Goal: Manage account settings

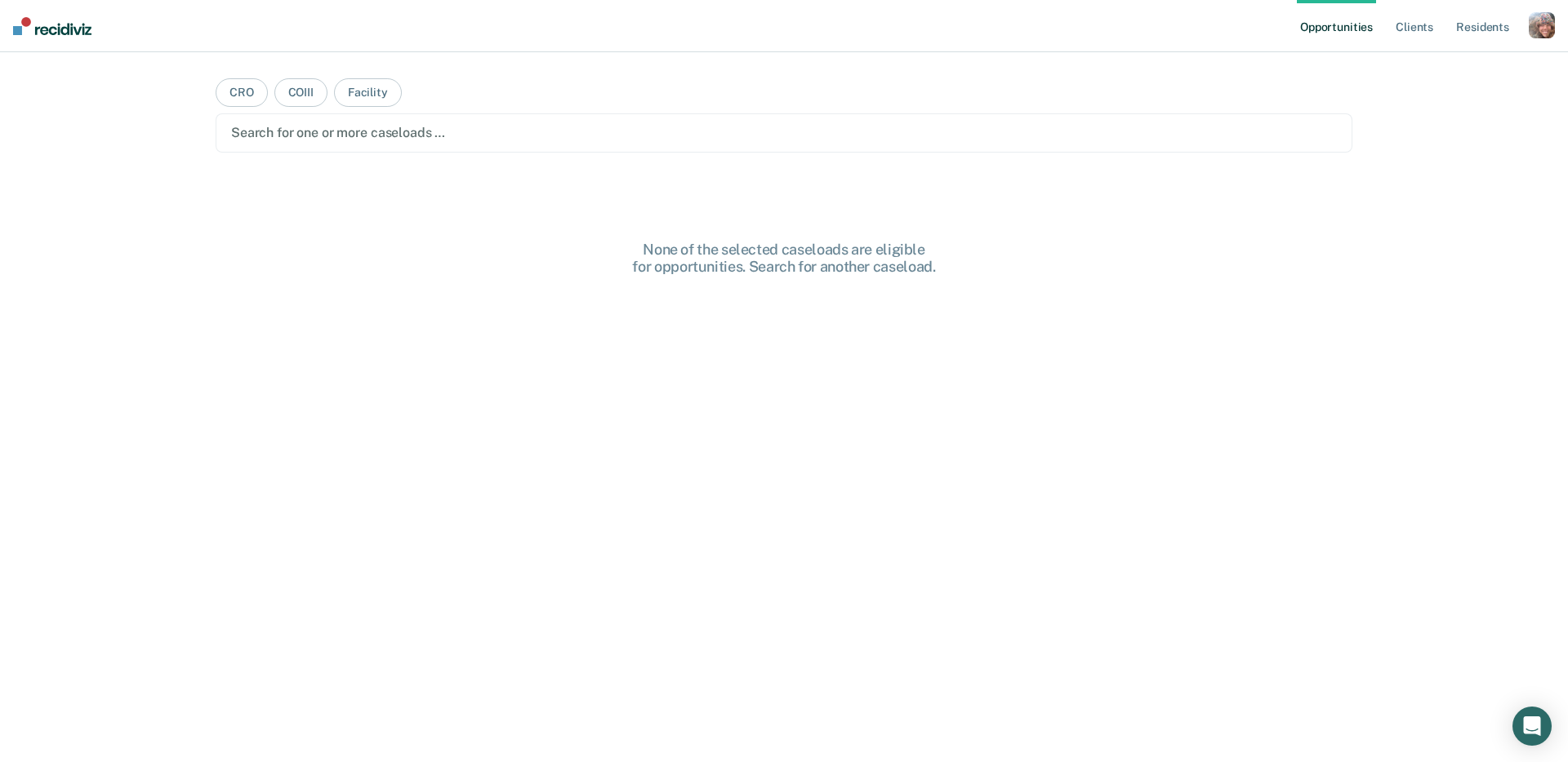
click at [1540, 28] on div "button" at bounding box center [1541, 25] width 26 height 26
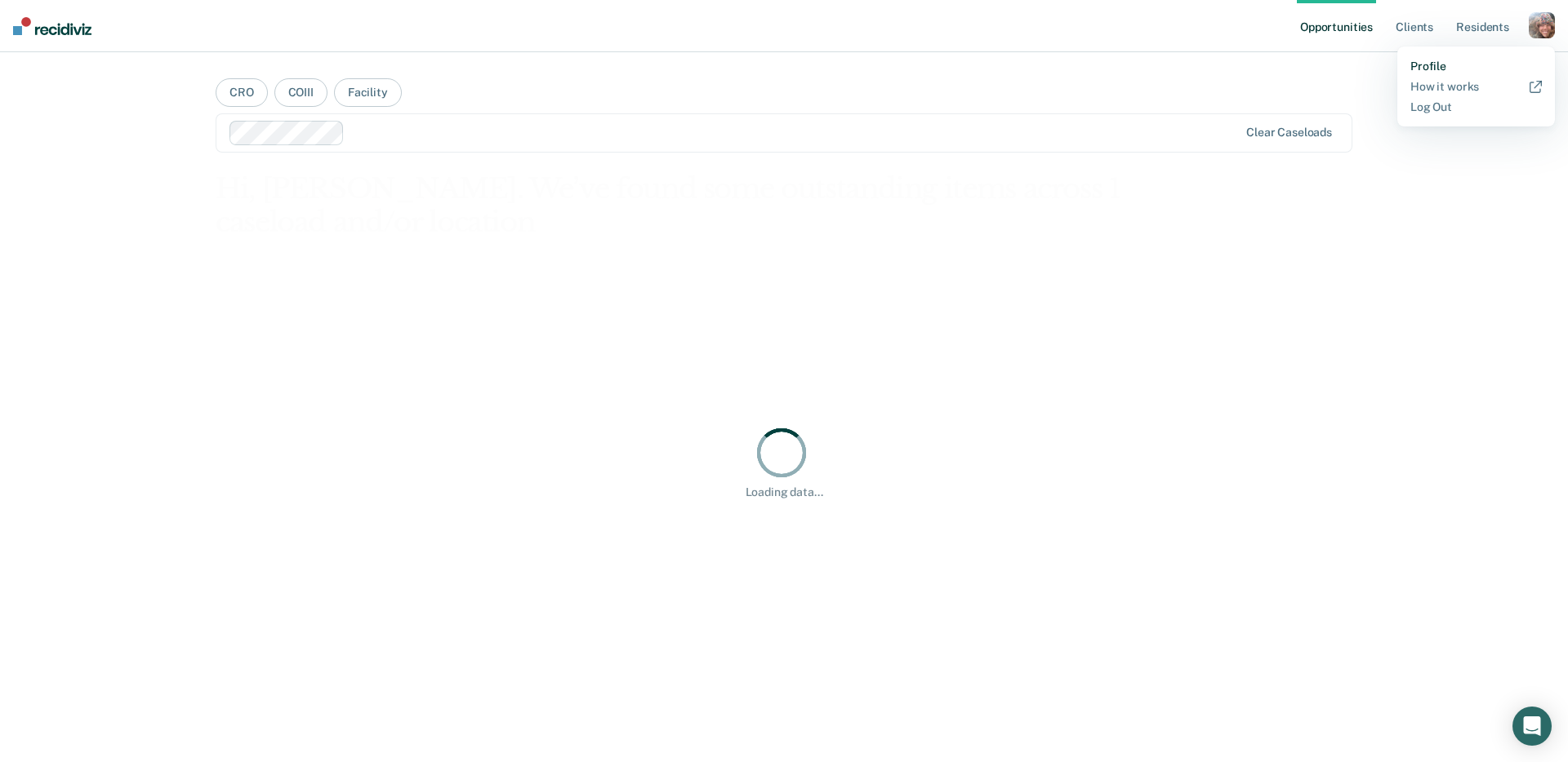
click at [1436, 64] on link "Profile" at bounding box center [1476, 66] width 132 height 14
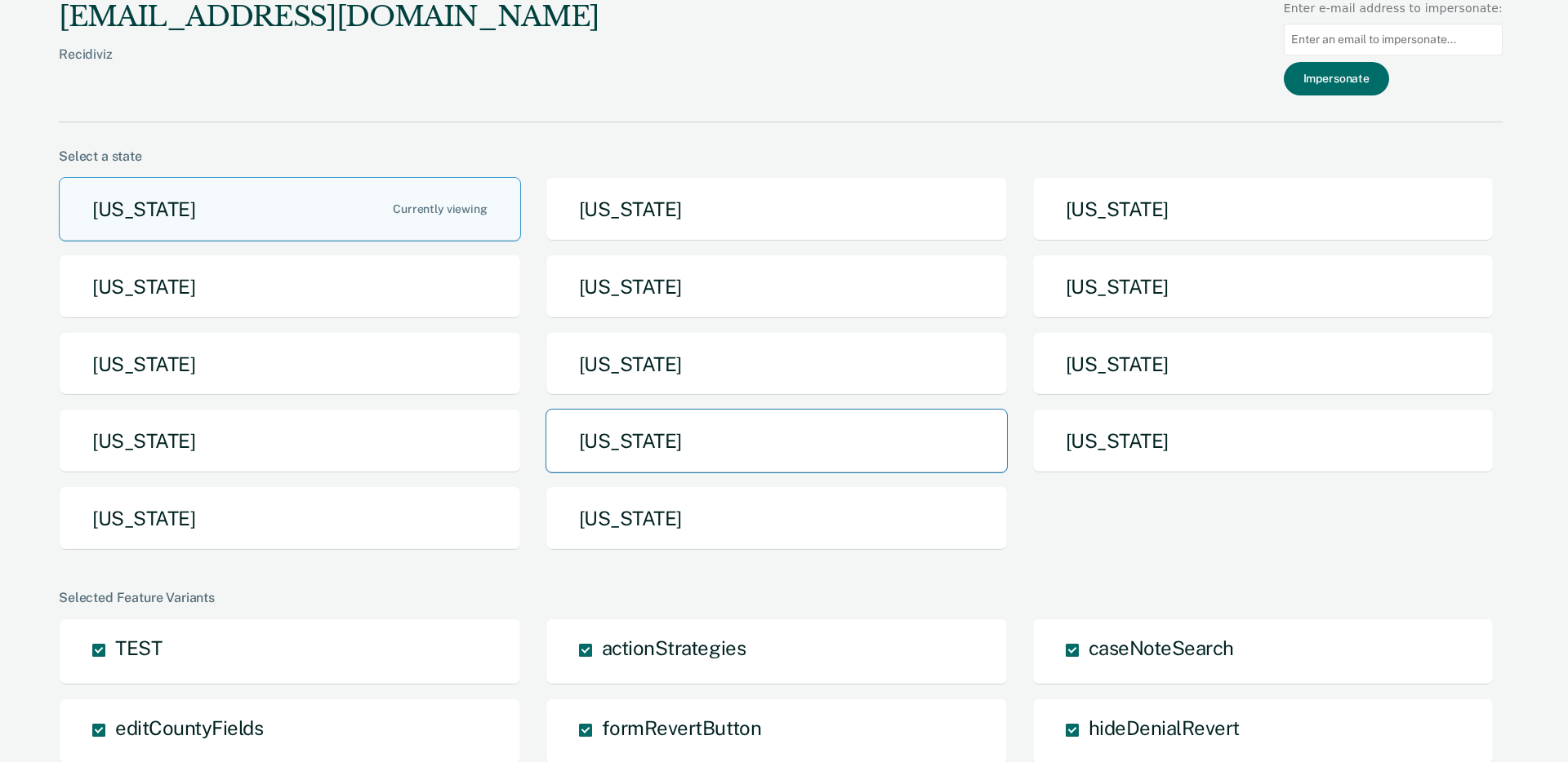
click at [670, 454] on button "[US_STATE]" at bounding box center [776, 441] width 462 height 64
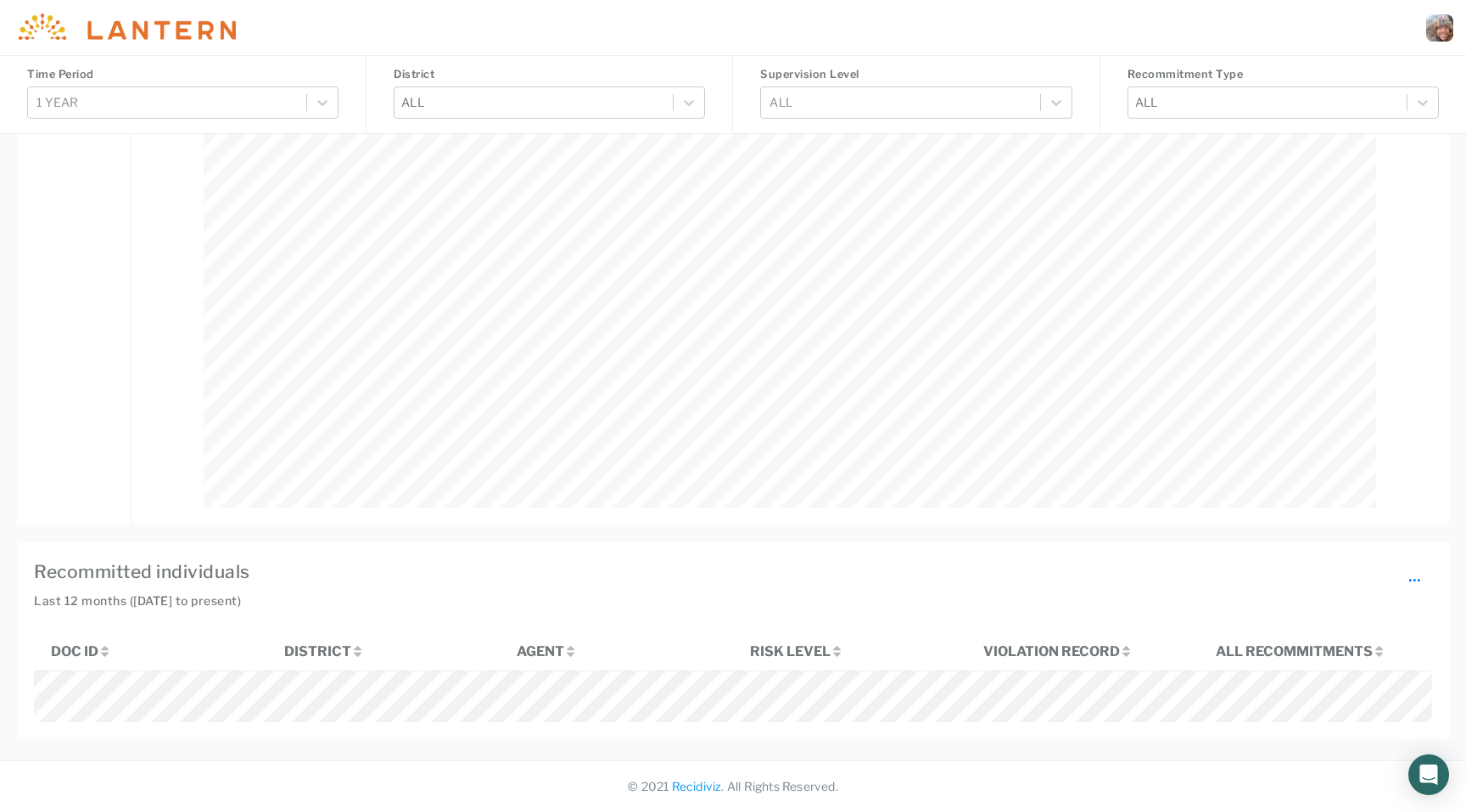
scroll to position [1637, 0]
click at [949, 559] on h4 "Recommitted individuals ..." at bounding box center [732, 573] width 1398 height 27
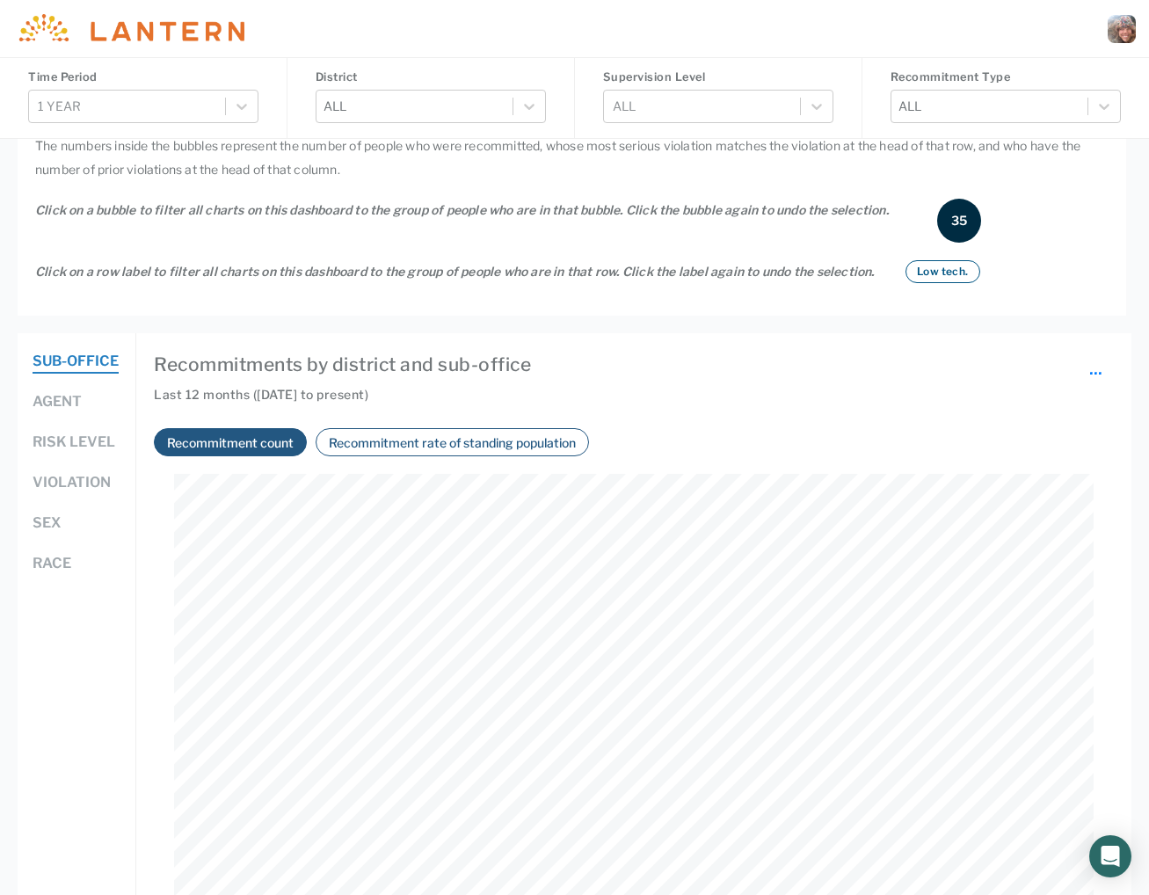
scroll to position [1203, 0]
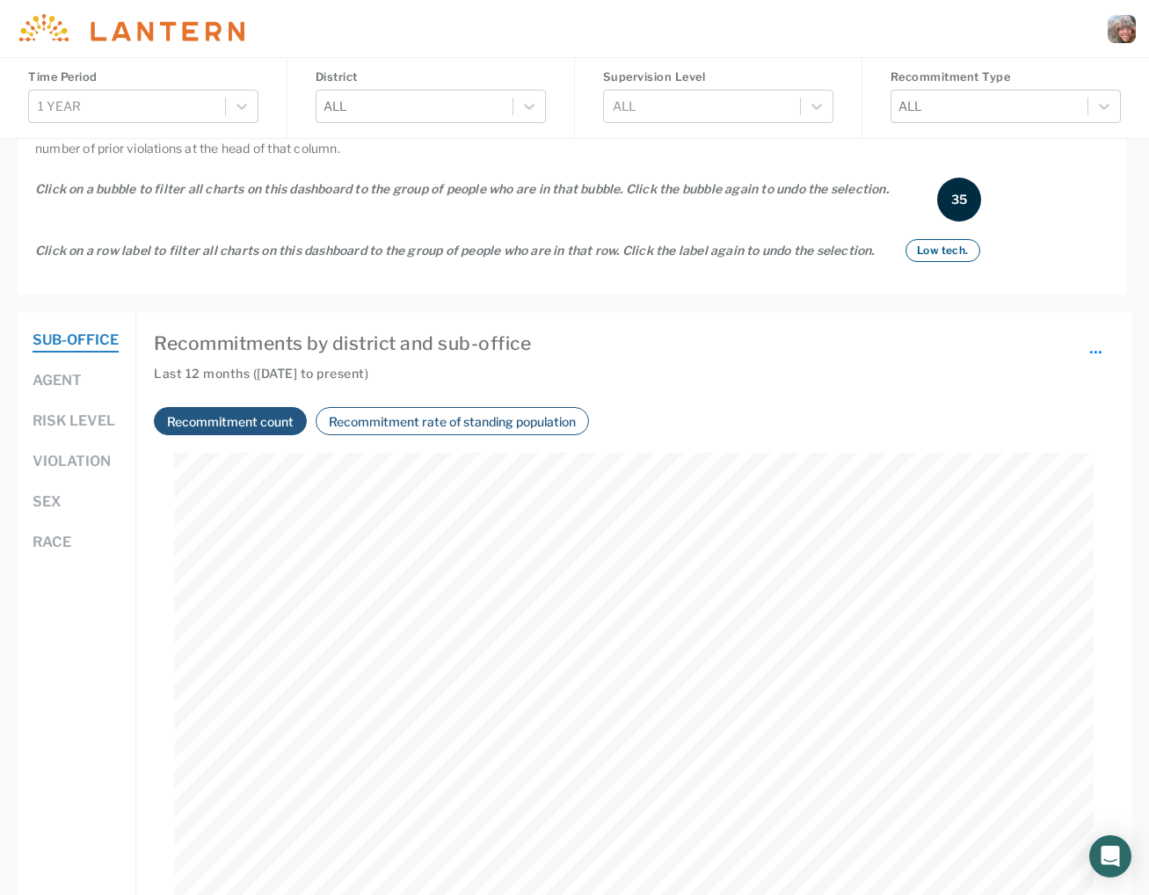
click at [55, 393] on button "Agent" at bounding box center [57, 381] width 49 height 23
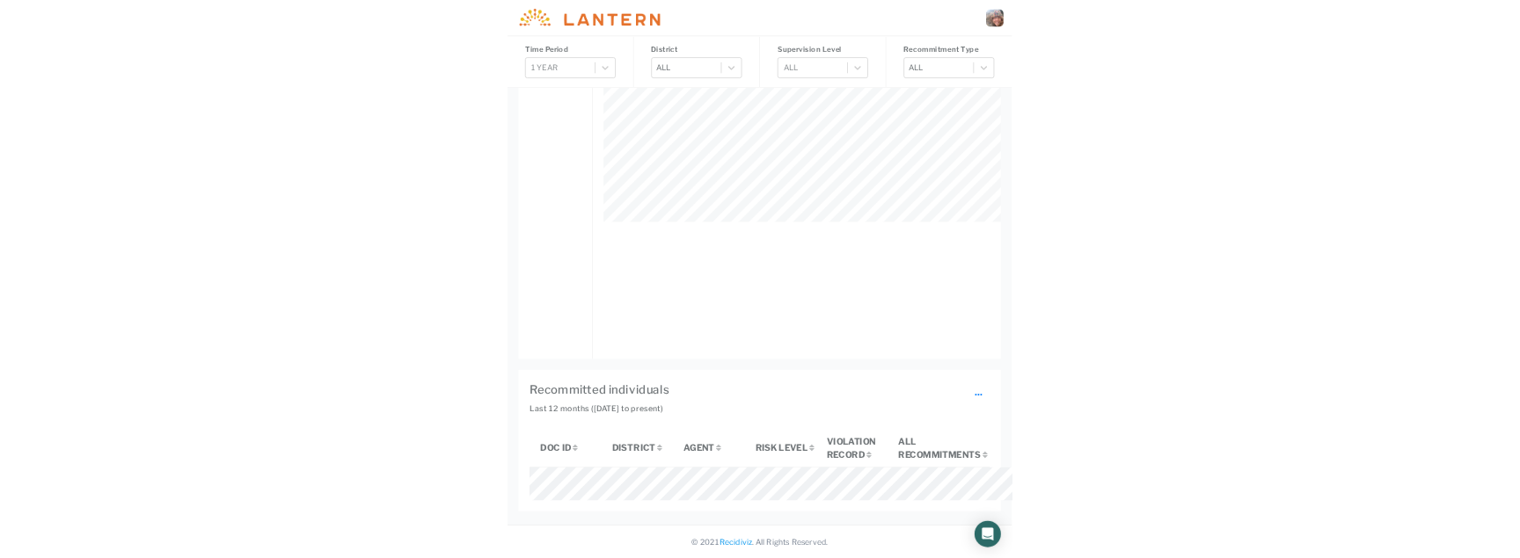
scroll to position [879095, 878213]
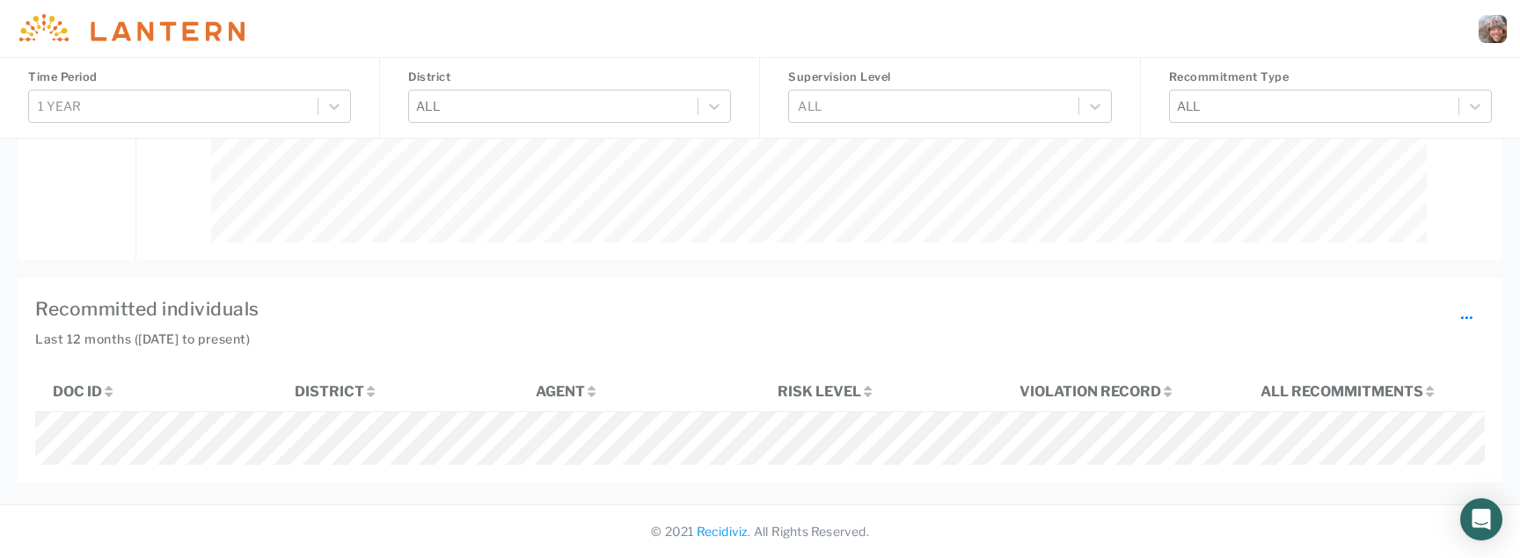
click at [1497, 28] on div at bounding box center [1492, 29] width 28 height 28
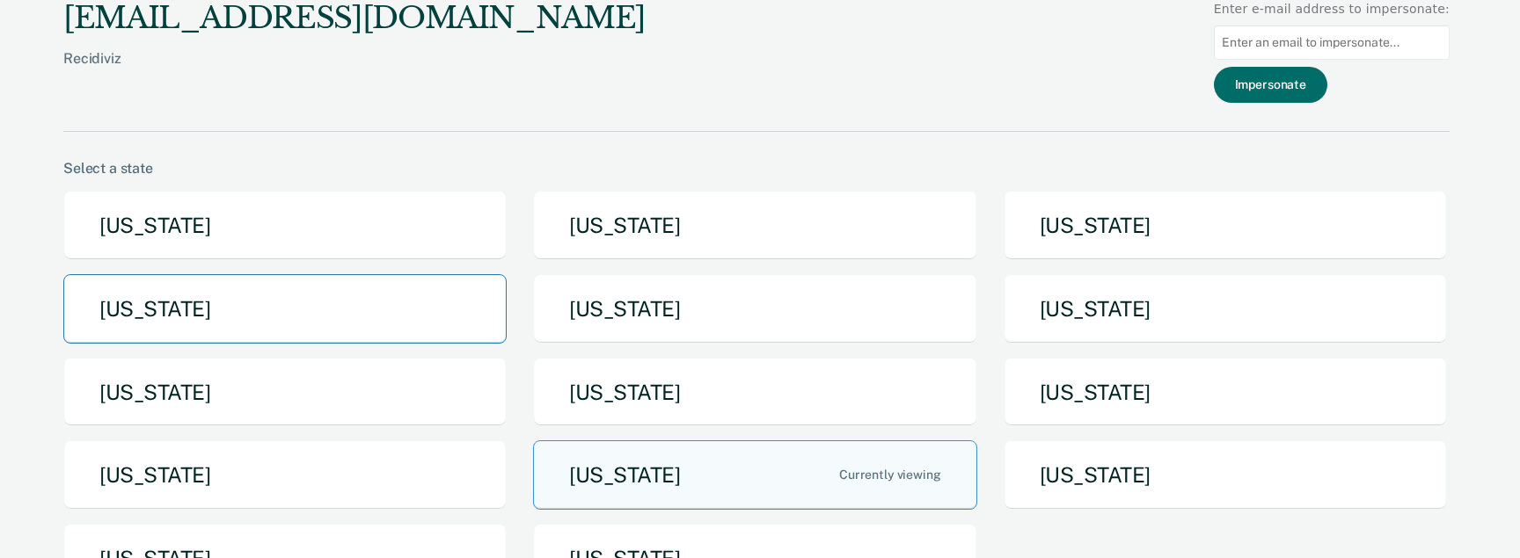
click at [252, 305] on button "[US_STATE]" at bounding box center [284, 308] width 443 height 69
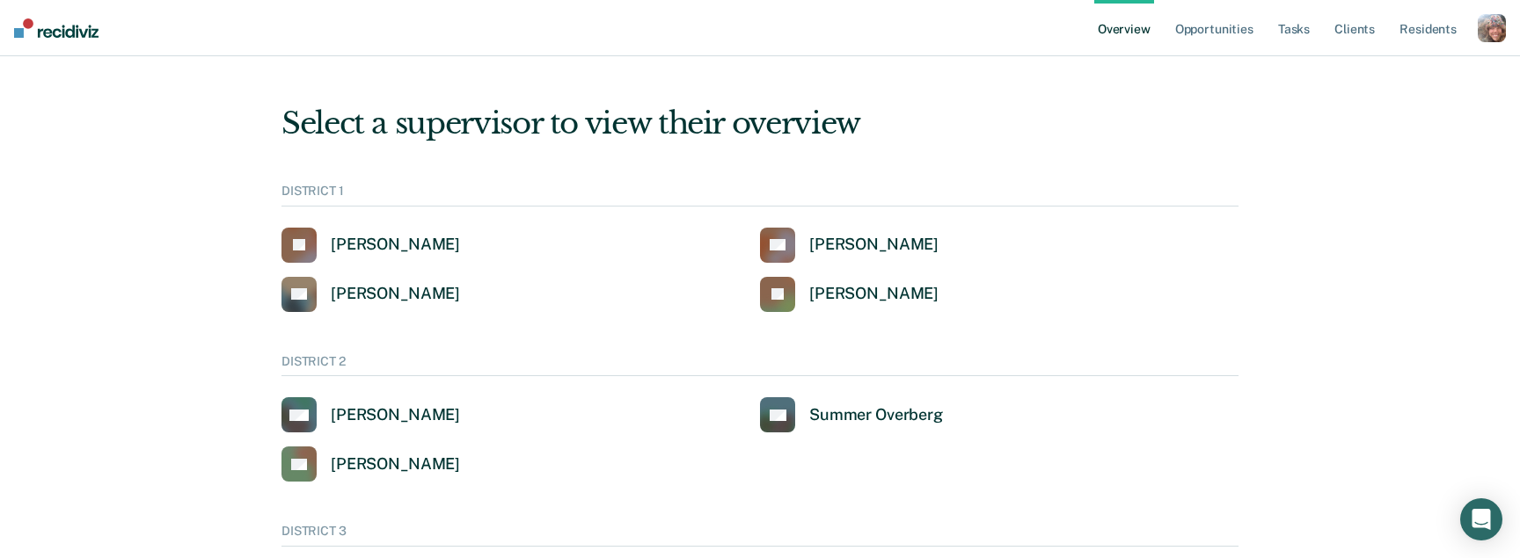
click at [1492, 40] on div "button" at bounding box center [1491, 28] width 28 height 28
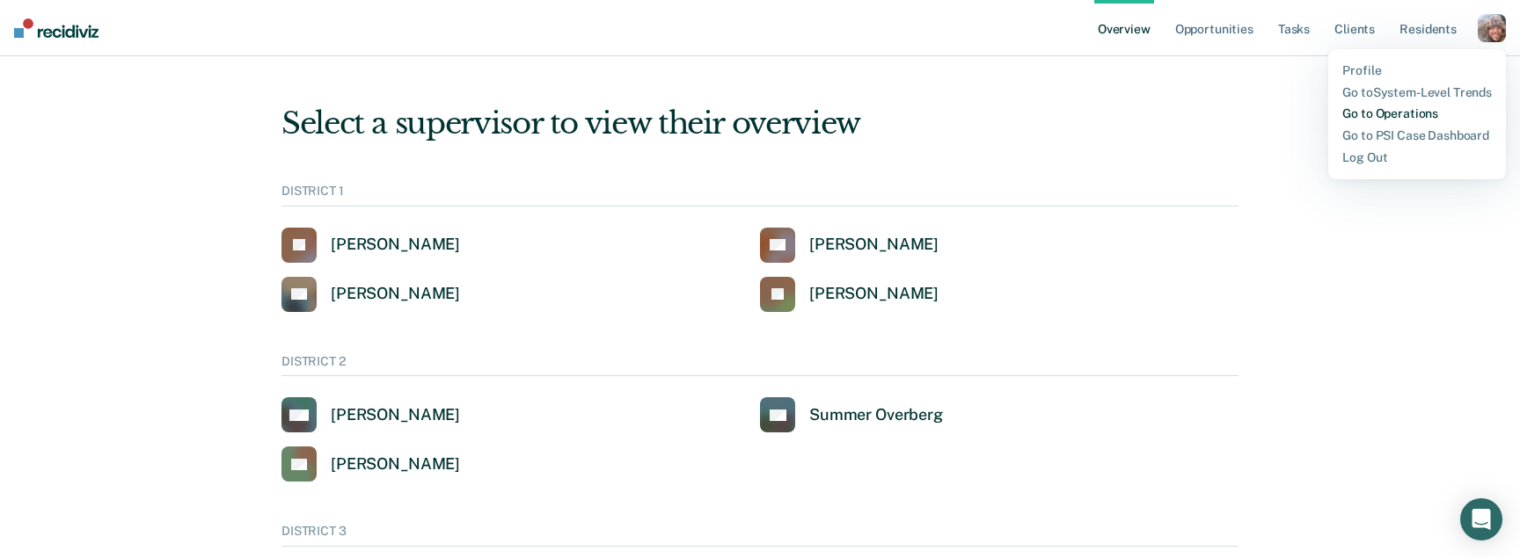
click at [1415, 115] on link "Go to Operations" at bounding box center [1417, 113] width 150 height 15
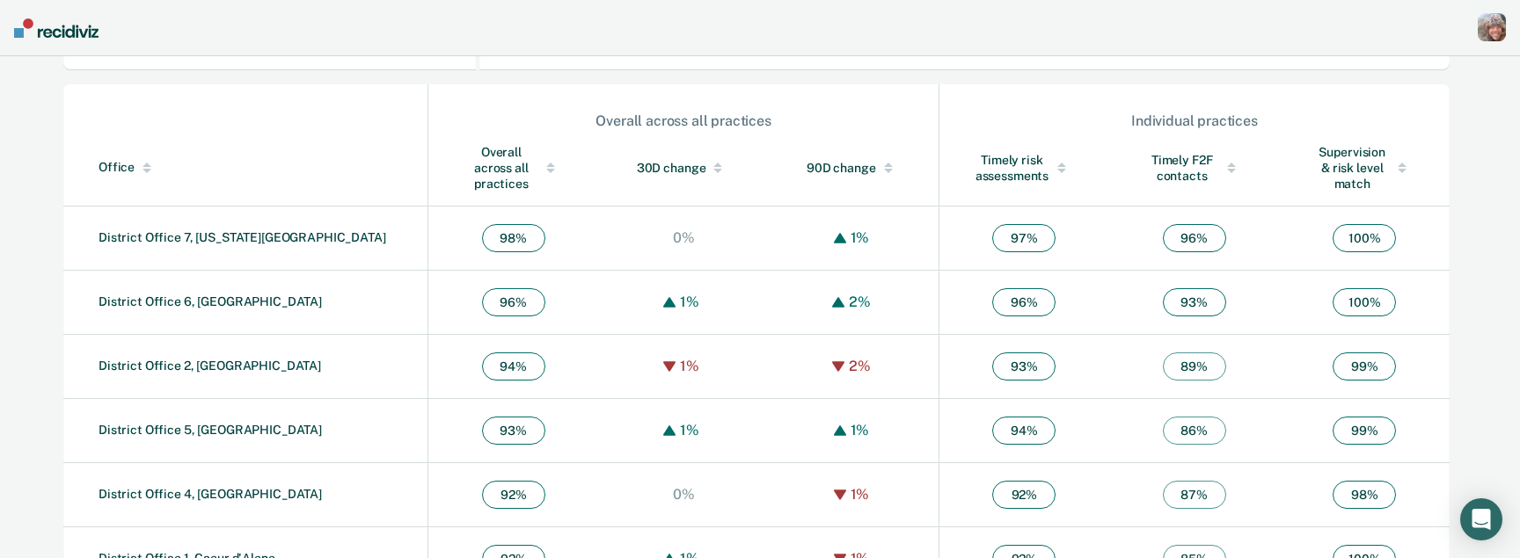
scroll to position [667, 0]
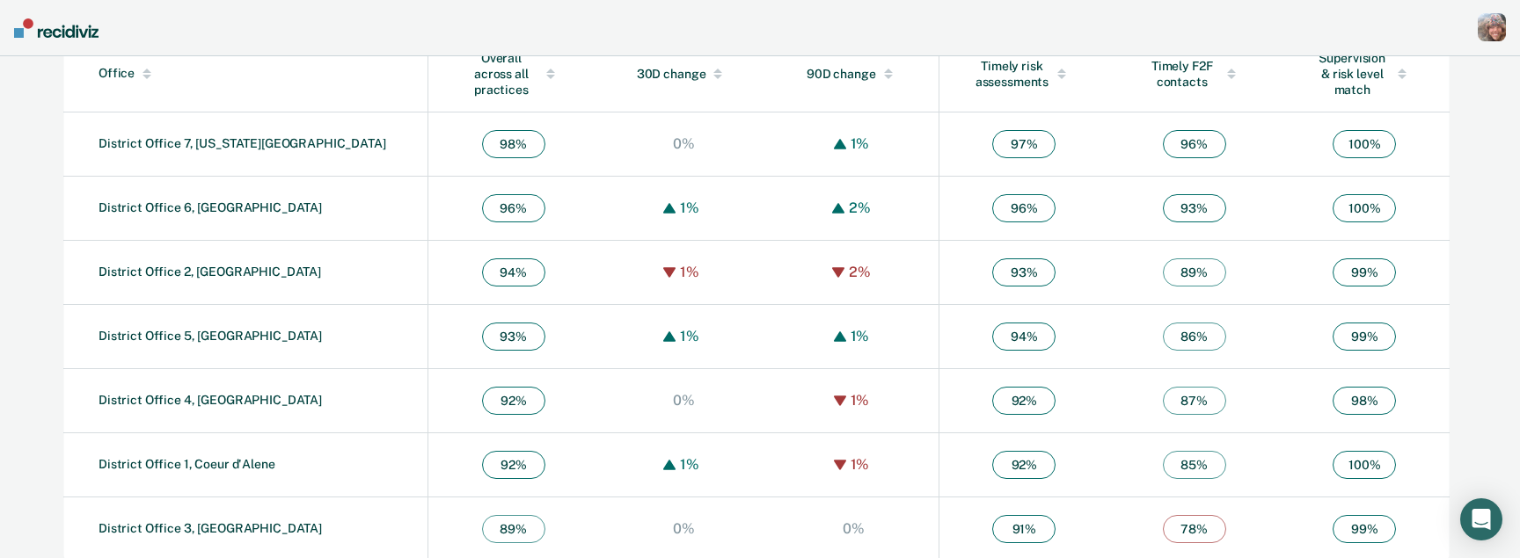
click at [1495, 26] on div "button" at bounding box center [1491, 27] width 28 height 28
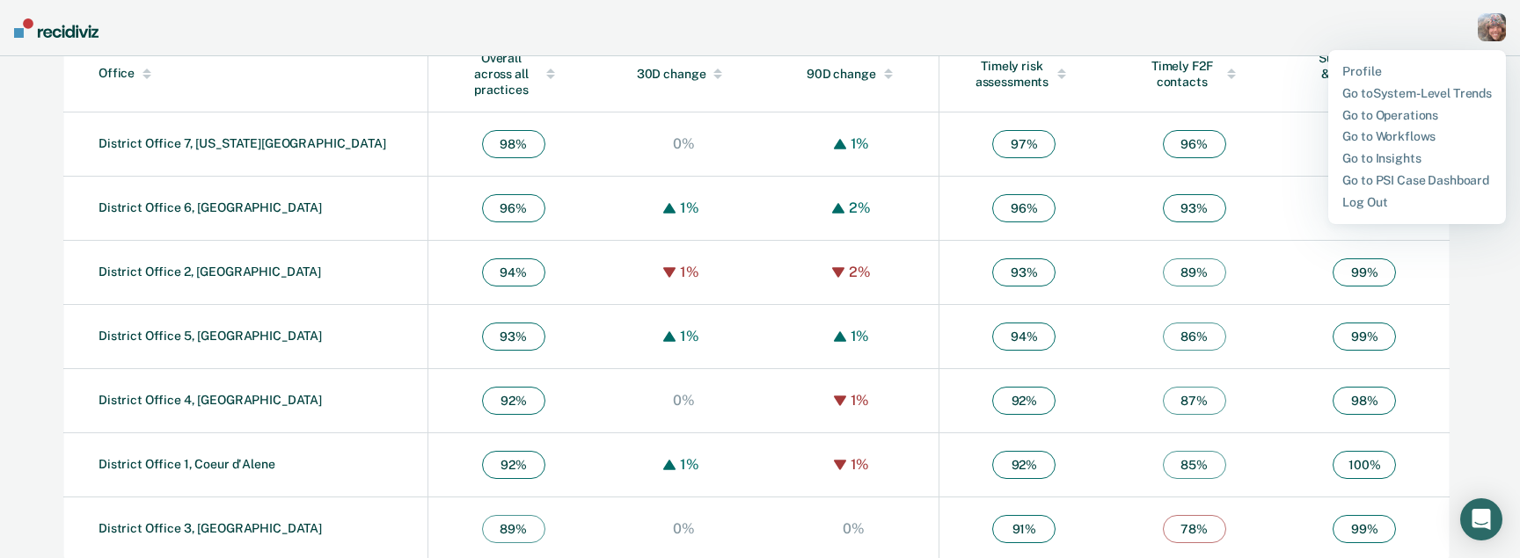
click at [1397, 63] on div "Profile Go to System-Level Trends Go to Operations Go to Workflows Go to Insigh…" at bounding box center [1417, 137] width 178 height 174
click at [1392, 69] on link "Profile" at bounding box center [1417, 71] width 150 height 15
